Goal: Find specific page/section: Find specific page/section

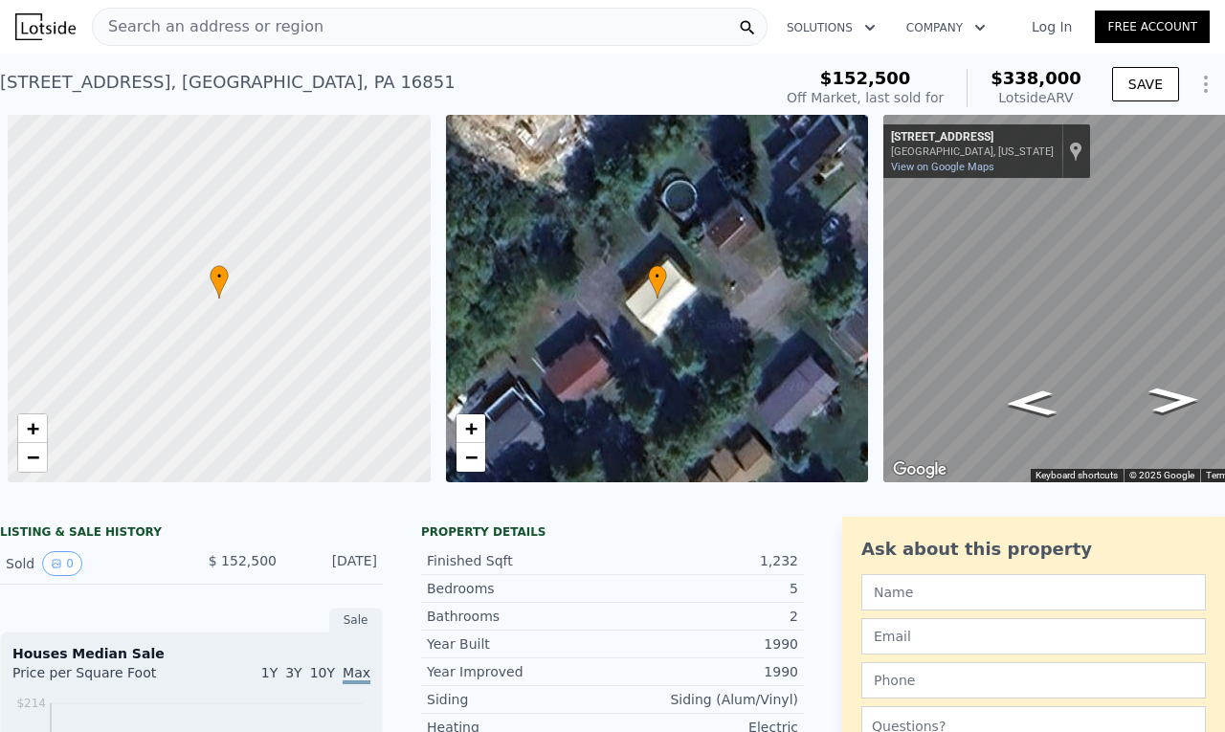
scroll to position [0, 8]
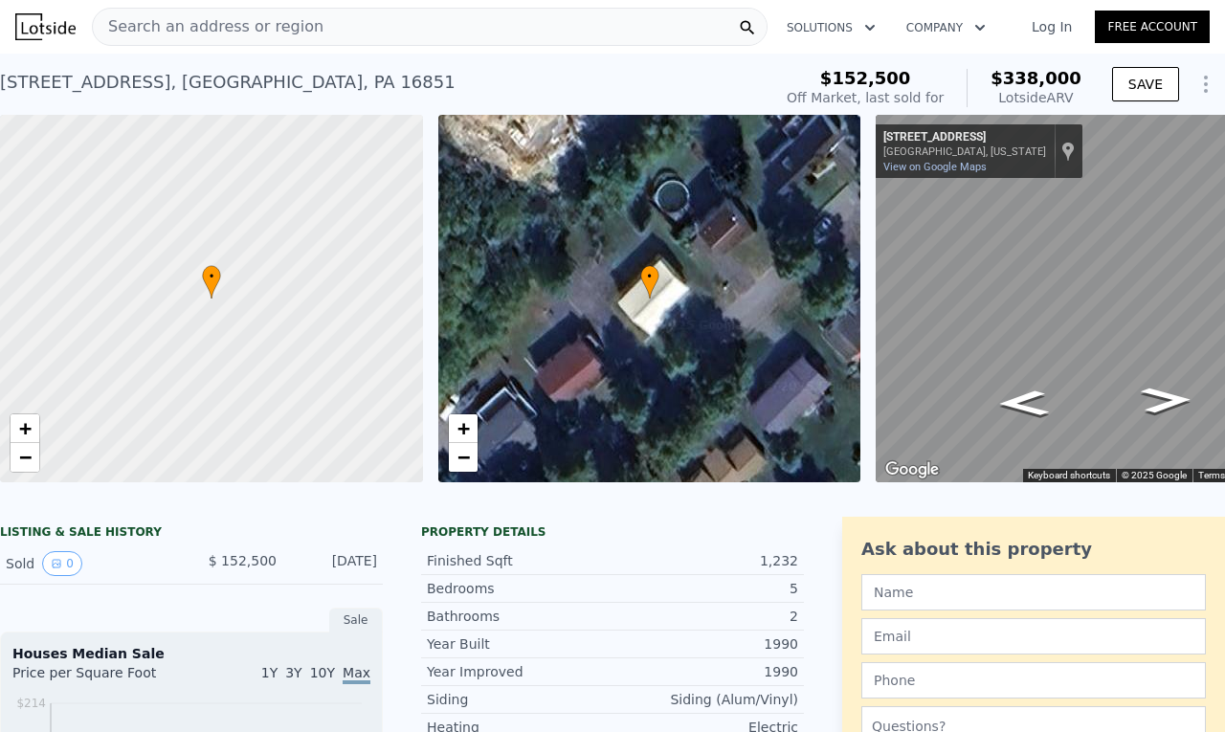
click at [326, 70] on div "[STREET_ADDRESS] Sold [DATE] for $152,500 (~ARV $338k )" at bounding box center [382, 88] width 764 height 54
click at [206, 29] on span "Search an address or region" at bounding box center [208, 26] width 231 height 23
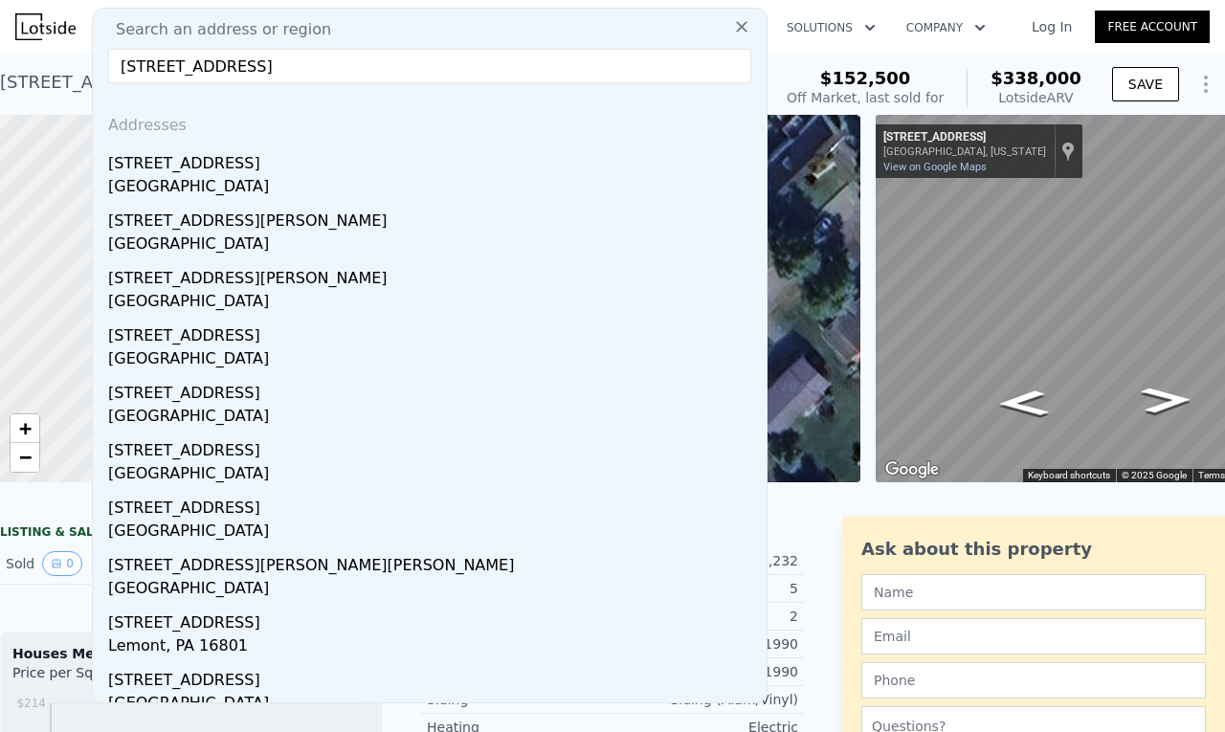
drag, startPoint x: 408, startPoint y: 71, endPoint x: 194, endPoint y: 73, distance: 213.5
click at [194, 73] on input "[STREET_ADDRESS]" at bounding box center [429, 66] width 643 height 34
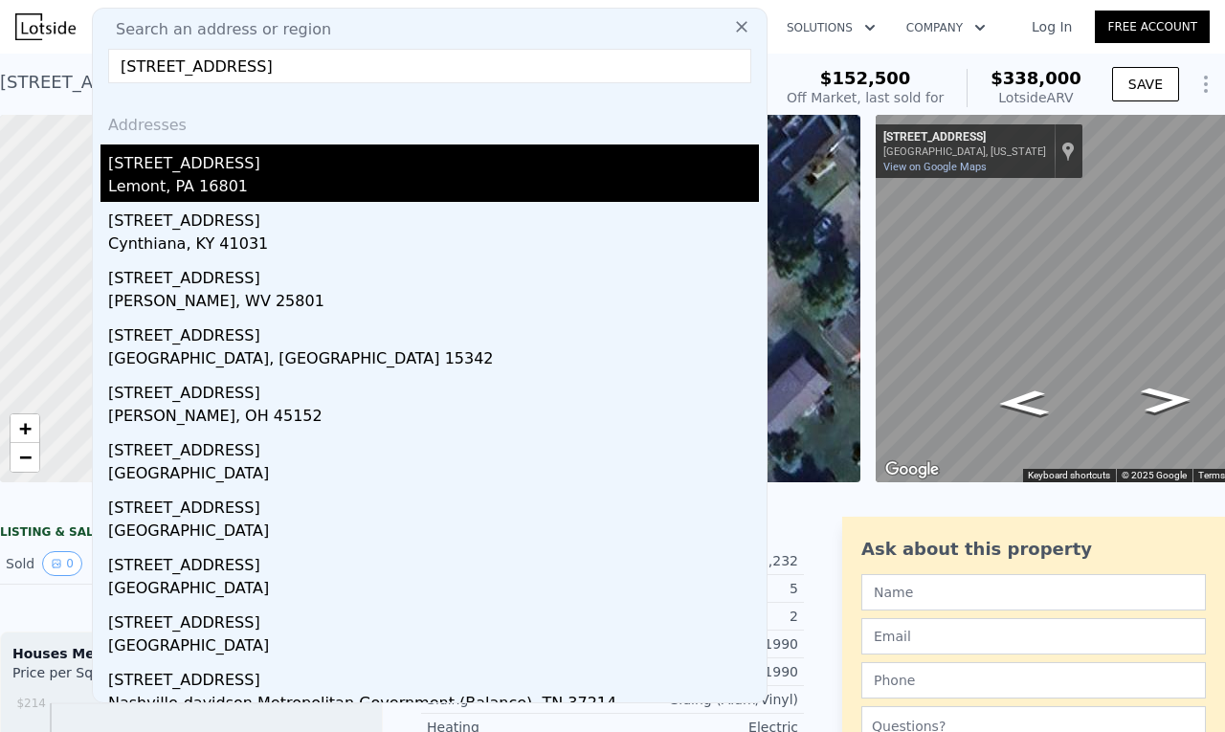
type input "[STREET_ADDRESS]"
click at [195, 180] on div "Lemont, PA 16801" at bounding box center [433, 188] width 651 height 27
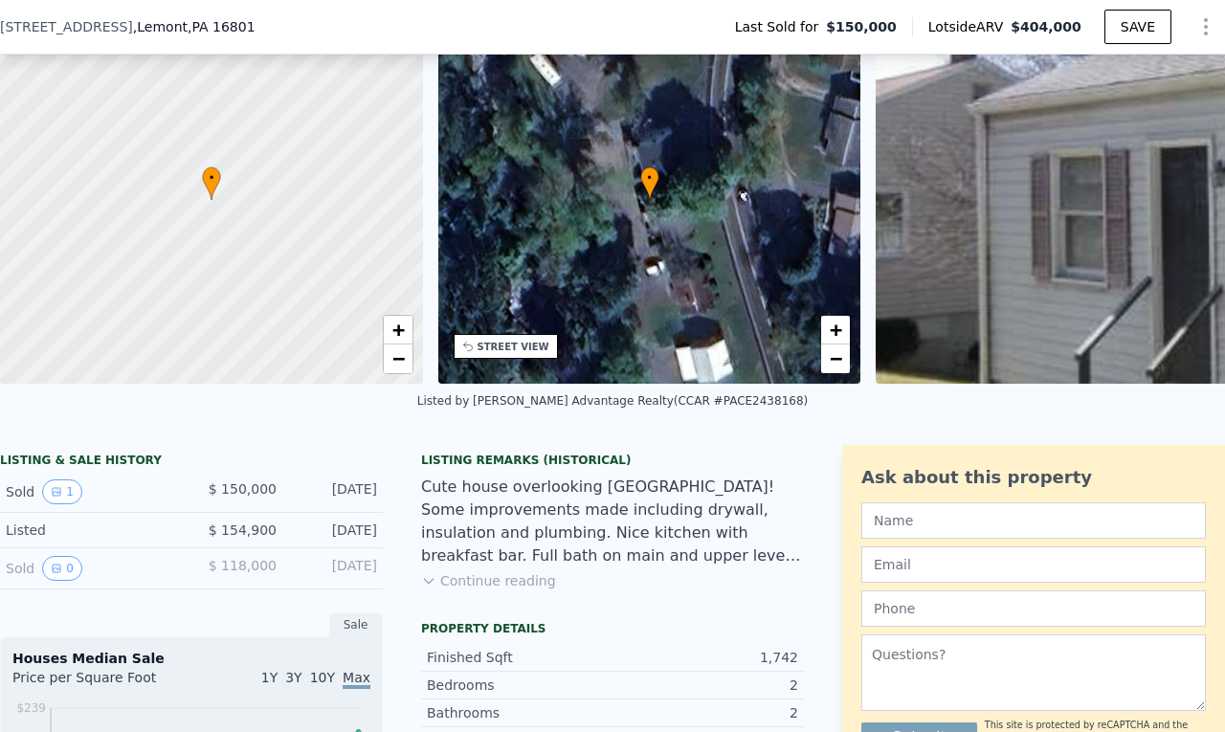
scroll to position [184, 0]
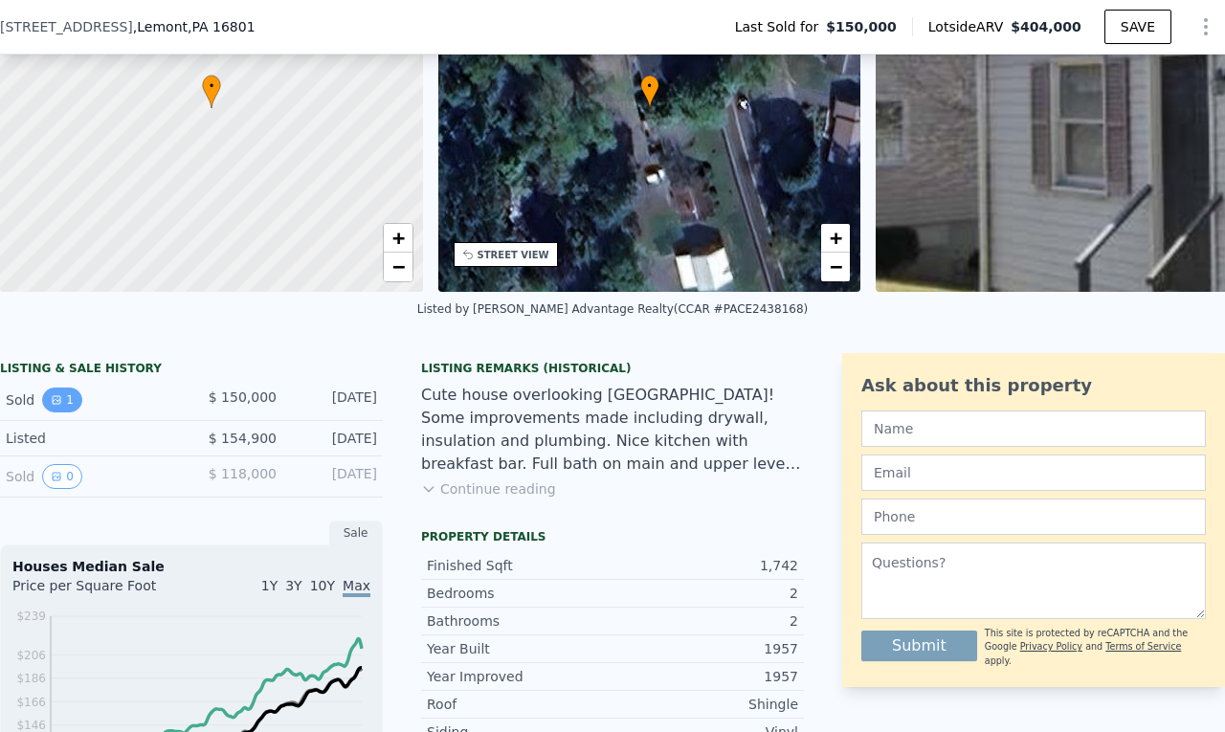
click at [52, 406] on icon "View historical data" at bounding box center [56, 399] width 11 height 11
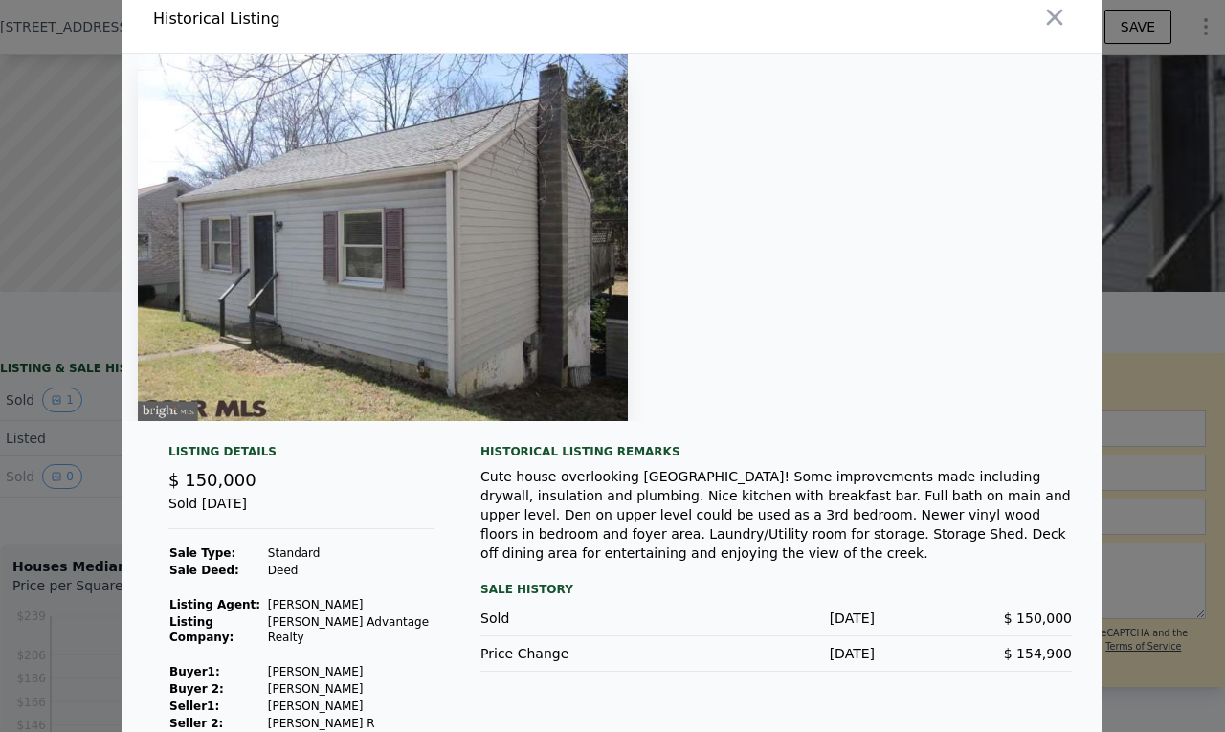
scroll to position [0, 0]
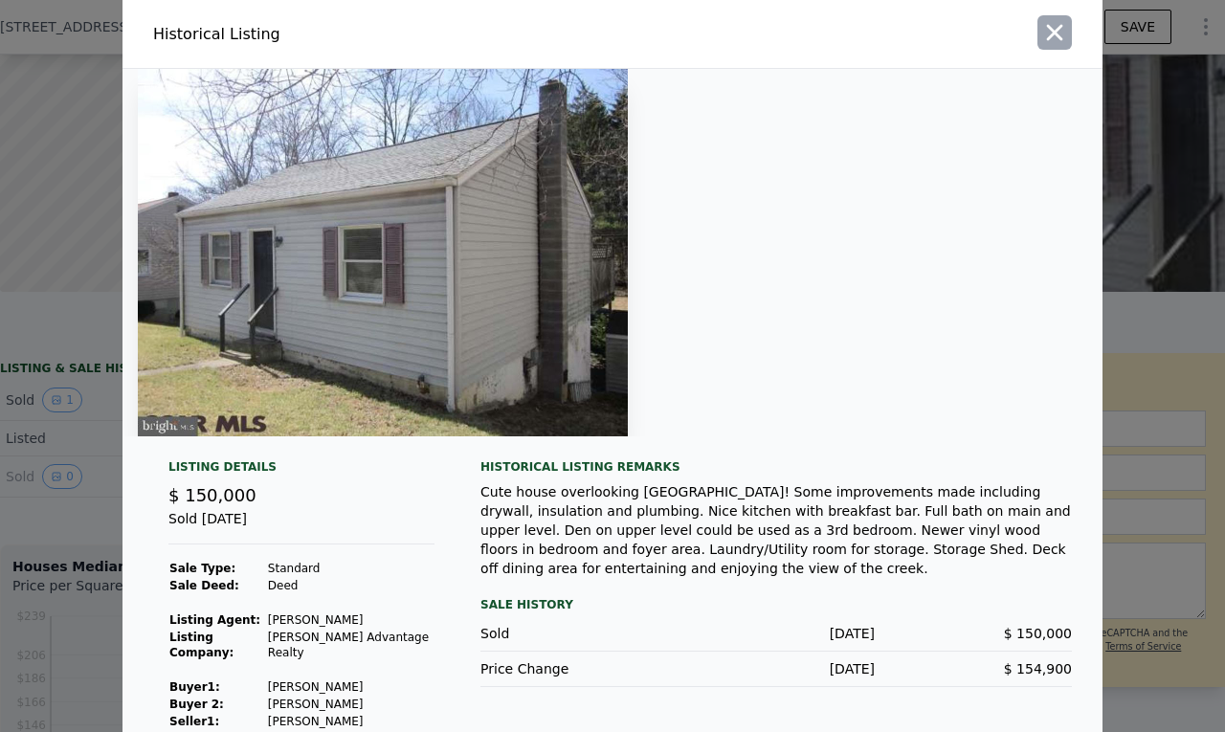
click at [1050, 34] on icon "button" at bounding box center [1055, 33] width 16 height 16
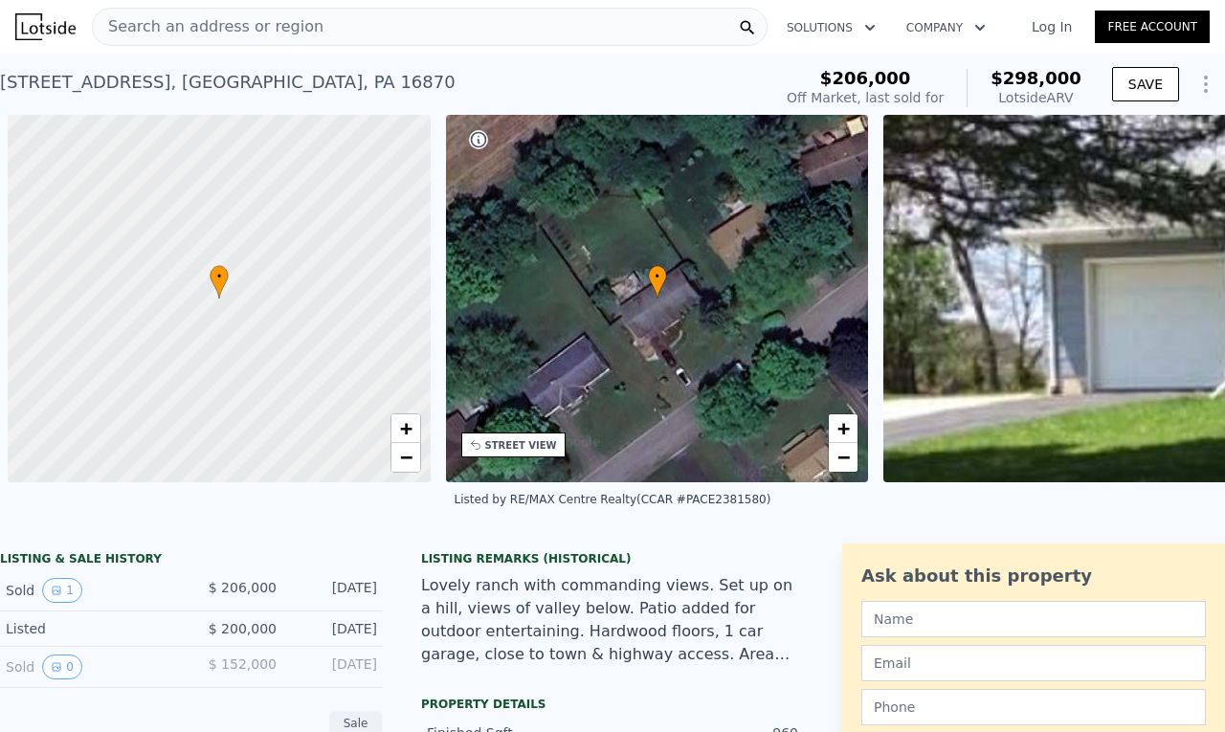
scroll to position [0, 8]
